Goal: Use online tool/utility: Utilize a website feature to perform a specific function

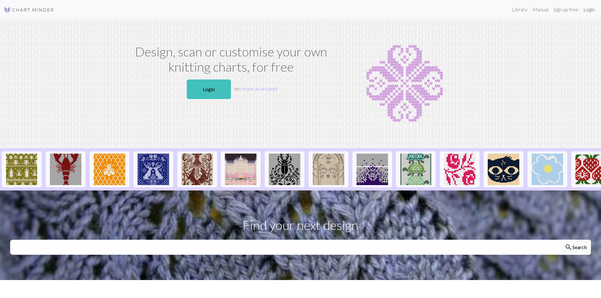
click at [590, 11] on link "Login" at bounding box center [589, 9] width 16 height 13
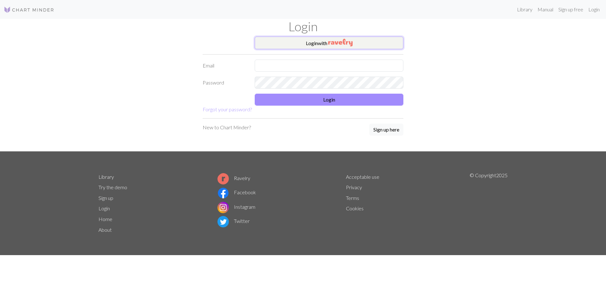
click at [356, 38] on button "Login with" at bounding box center [329, 43] width 149 height 13
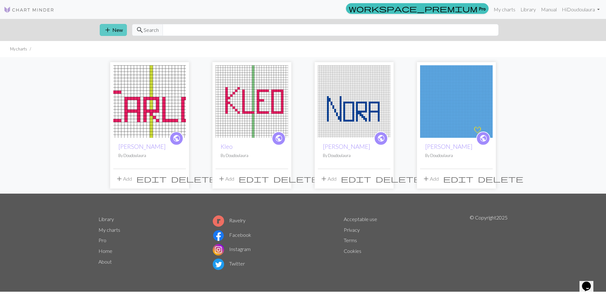
click at [118, 27] on button "add New" at bounding box center [113, 30] width 27 height 12
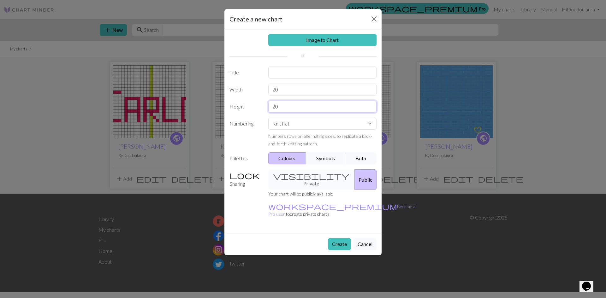
click at [300, 103] on input "20" at bounding box center [322, 107] width 109 height 12
type input "2"
type input "165"
click at [300, 120] on select "Knit flat Knit in the round Lace knitting Cross stitch" at bounding box center [322, 124] width 109 height 12
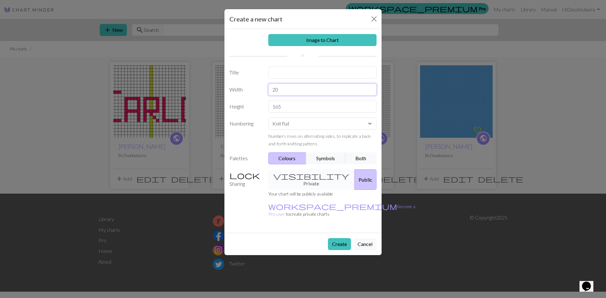
drag, startPoint x: 284, startPoint y: 91, endPoint x: 256, endPoint y: 93, distance: 28.2
click at [256, 93] on div "Width 20" at bounding box center [303, 90] width 155 height 12
type input "124"
drag, startPoint x: 293, startPoint y: 104, endPoint x: 251, endPoint y: 108, distance: 42.5
click at [251, 107] on div "Height 165" at bounding box center [303, 107] width 155 height 12
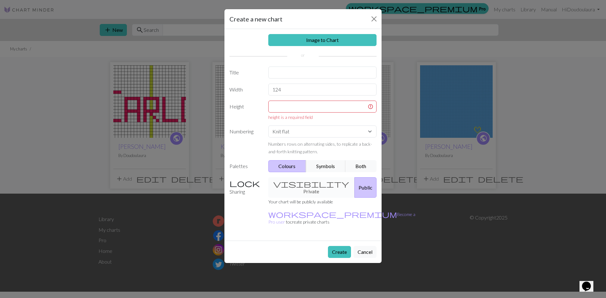
click at [251, 108] on label "Height" at bounding box center [245, 111] width 39 height 20
drag, startPoint x: 251, startPoint y: 108, endPoint x: 279, endPoint y: 101, distance: 29.6
click at [279, 101] on input "text" at bounding box center [322, 107] width 109 height 12
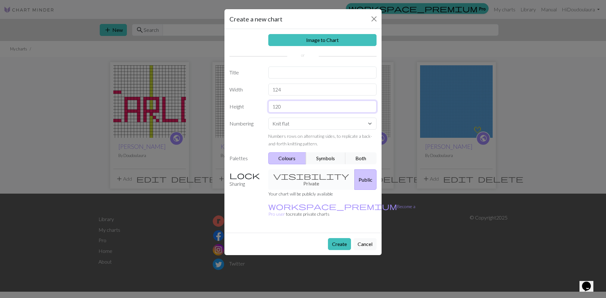
type input "120"
click at [304, 179] on div "visibility Private Public" at bounding box center [323, 180] width 116 height 21
click at [305, 175] on div "visibility Private Public" at bounding box center [323, 180] width 116 height 21
click at [296, 176] on div "visibility Private Public" at bounding box center [323, 180] width 116 height 21
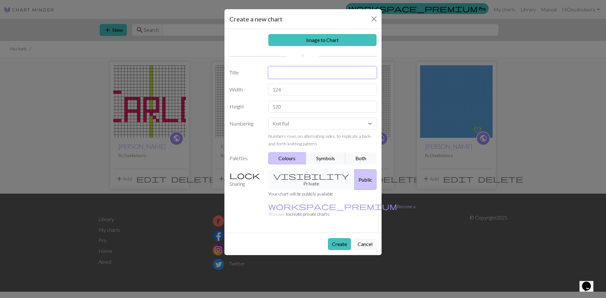
click at [313, 68] on input "text" at bounding box center [322, 73] width 109 height 12
type input "T"
type input "Talli"
click at [330, 238] on button "Create" at bounding box center [339, 244] width 23 height 12
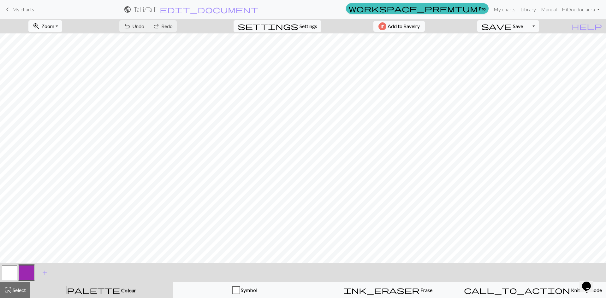
click at [40, 23] on span "zoom_in" at bounding box center [37, 26] width 8 height 9
click at [50, 74] on button "50%" at bounding box center [54, 76] width 50 height 10
click at [62, 21] on button "zoom_in Zoom Zoom" at bounding box center [45, 26] width 34 height 12
click at [59, 83] on button "100%" at bounding box center [54, 86] width 50 height 10
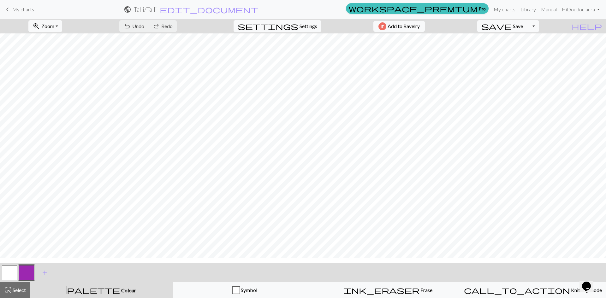
scroll to position [0, 0]
click at [307, 30] on button "settings Settings" at bounding box center [278, 26] width 88 height 12
select select "aran"
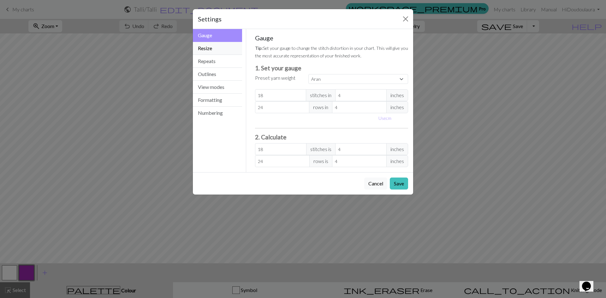
click at [224, 47] on button "Resize" at bounding box center [217, 48] width 49 height 13
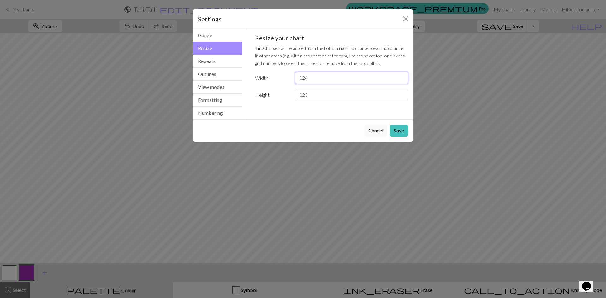
click at [344, 81] on input "124" at bounding box center [351, 78] width 113 height 12
click at [340, 97] on input "120" at bounding box center [351, 95] width 113 height 12
click at [342, 80] on input "124" at bounding box center [351, 78] width 113 height 12
type input "120"
type input "124"
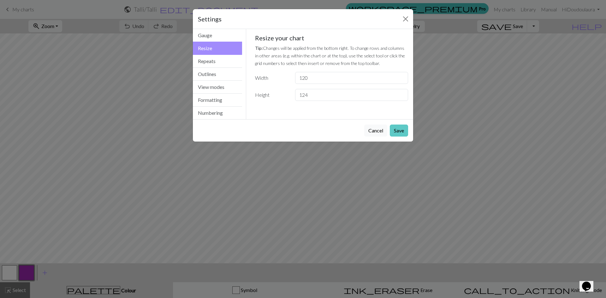
click at [397, 130] on button "Save" at bounding box center [399, 131] width 18 height 12
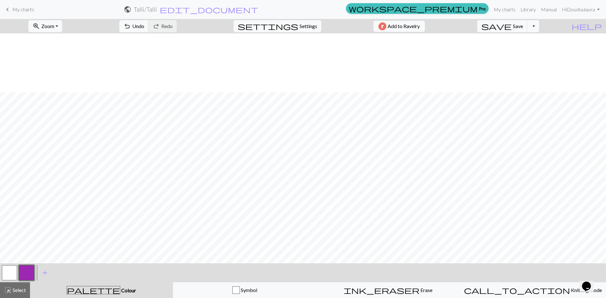
scroll to position [59, 66]
click at [54, 23] on span "Zoom" at bounding box center [47, 26] width 13 height 6
click at [51, 74] on button "50%" at bounding box center [54, 76] width 50 height 10
click at [46, 273] on span "add" at bounding box center [45, 273] width 8 height 9
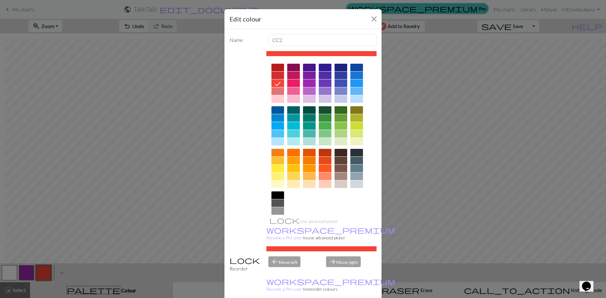
click at [340, 75] on div at bounding box center [341, 76] width 13 height 8
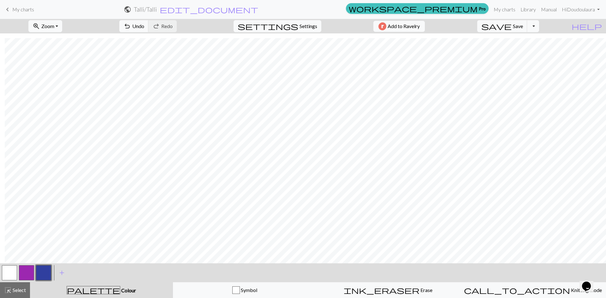
click at [28, 275] on button "button" at bounding box center [26, 273] width 15 height 15
click at [23, 276] on button "button" at bounding box center [26, 273] width 15 height 15
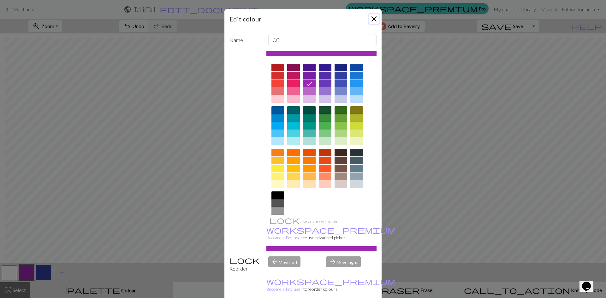
click at [374, 18] on button "Close" at bounding box center [374, 19] width 10 height 10
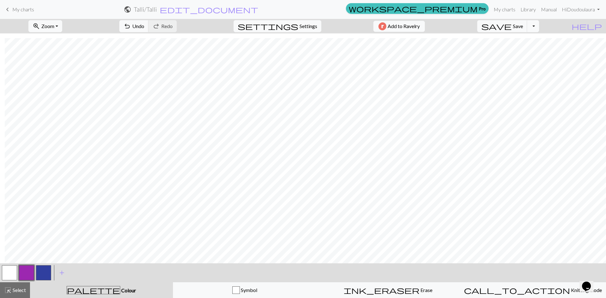
click at [38, 271] on button "button" at bounding box center [43, 273] width 15 height 15
click at [38, 277] on button "button" at bounding box center [43, 273] width 15 height 15
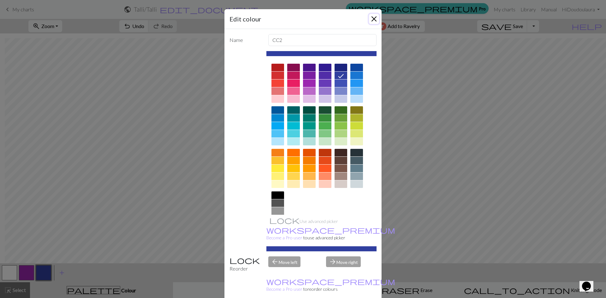
click at [369, 19] on button "Close" at bounding box center [374, 19] width 10 height 10
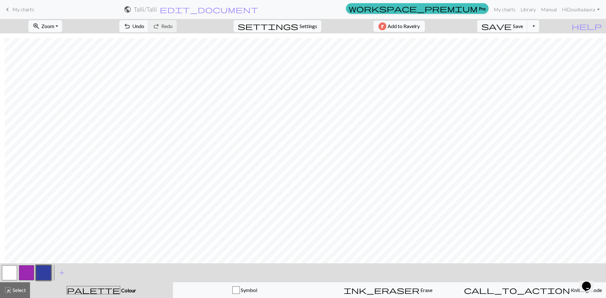
click at [9, 279] on button "button" at bounding box center [9, 273] width 15 height 15
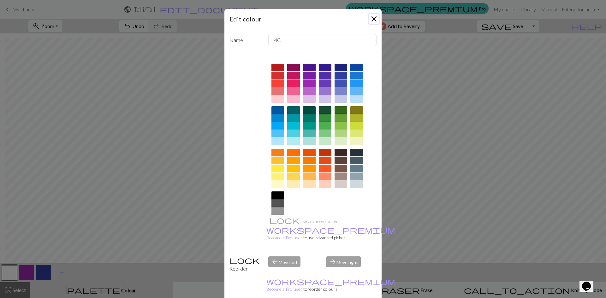
click at [372, 19] on button "Close" at bounding box center [374, 19] width 10 height 10
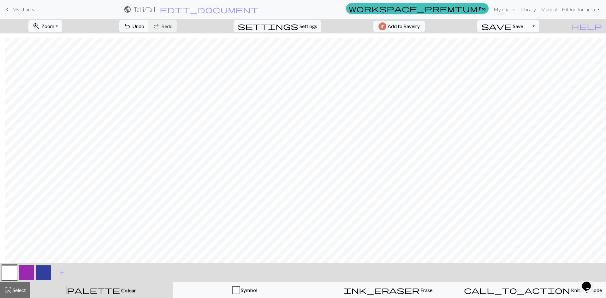
click at [45, 275] on button "button" at bounding box center [43, 273] width 15 height 15
